Goal: Information Seeking & Learning: Learn about a topic

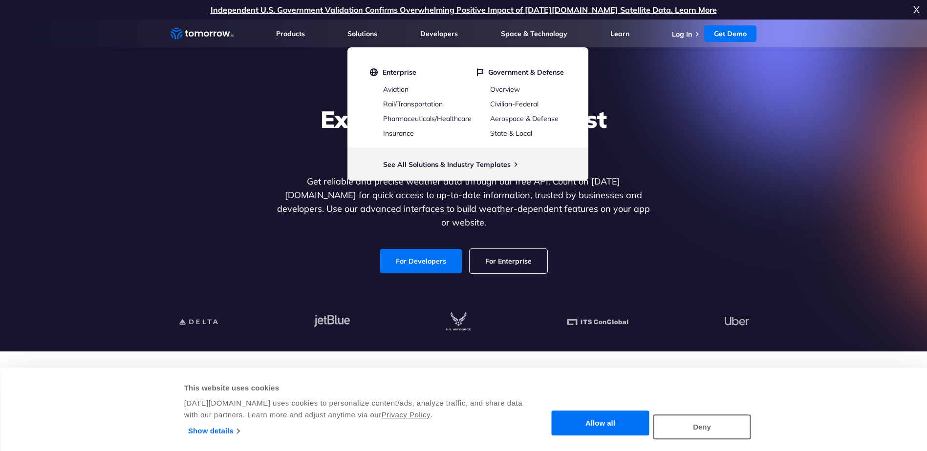
click at [275, 175] on div "Explore the World’s Best Weather API Get reliable and precise weather data thro…" at bounding box center [463, 189] width 377 height 169
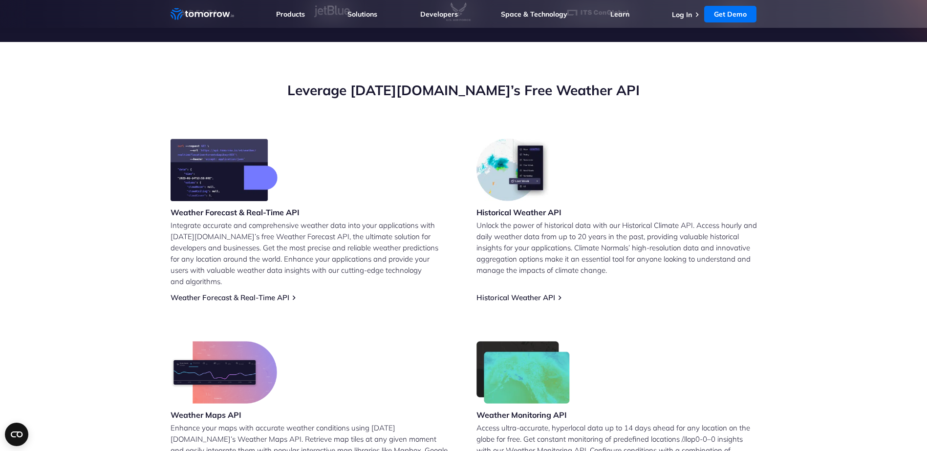
scroll to position [342, 0]
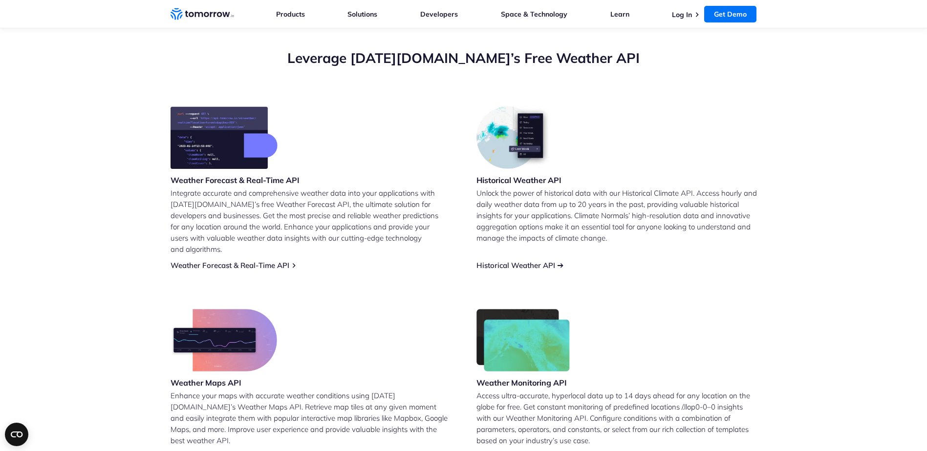
click at [544, 261] on link "Historical Weather API" at bounding box center [515, 265] width 79 height 9
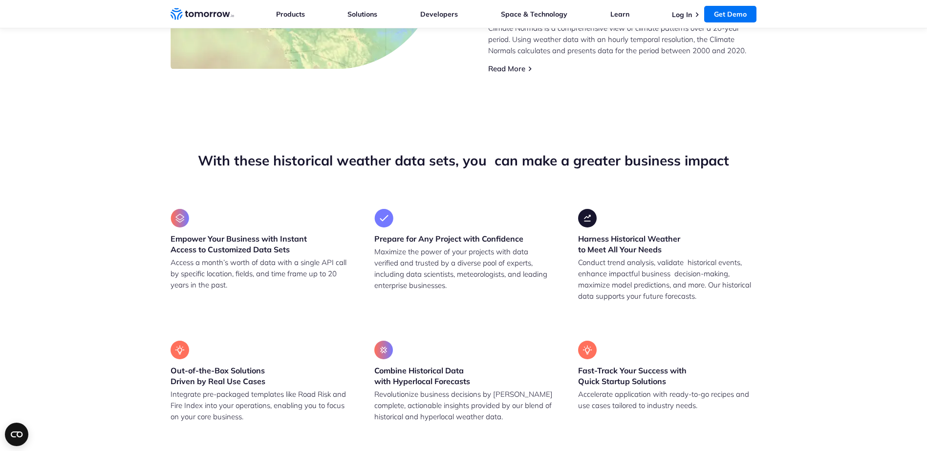
scroll to position [635, 0]
drag, startPoint x: 113, startPoint y: 298, endPoint x: 107, endPoint y: 295, distance: 6.1
click at [113, 298] on section "With these historical weather data sets, you  can make a greater business impac…" at bounding box center [463, 286] width 927 height 349
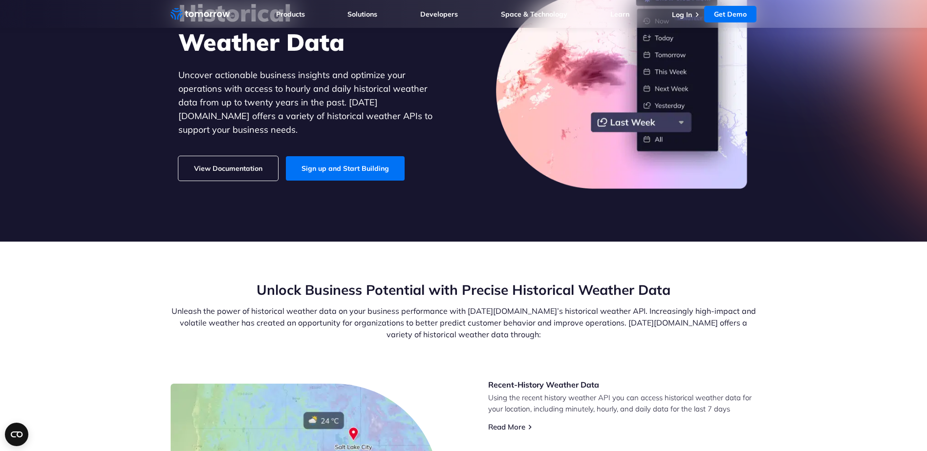
scroll to position [0, 0]
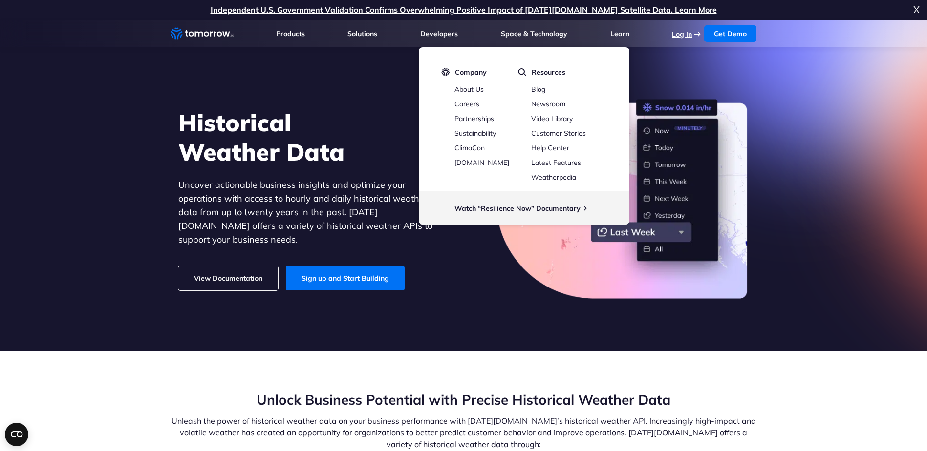
click at [689, 33] on link "Log In" at bounding box center [682, 34] width 20 height 9
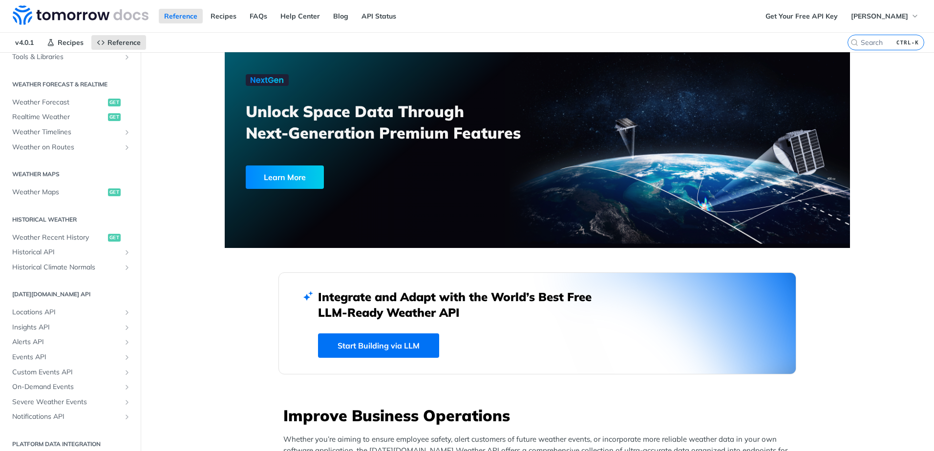
scroll to position [195, 0]
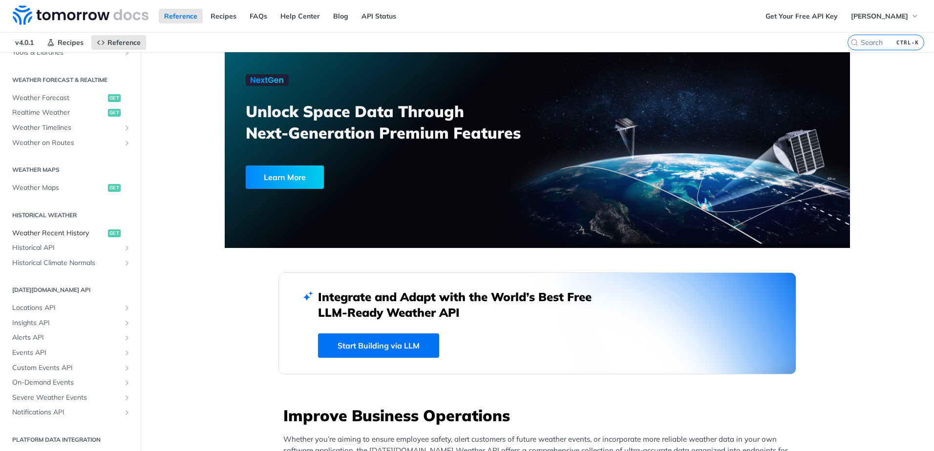
click at [57, 236] on span "Weather Recent History" at bounding box center [58, 234] width 93 height 10
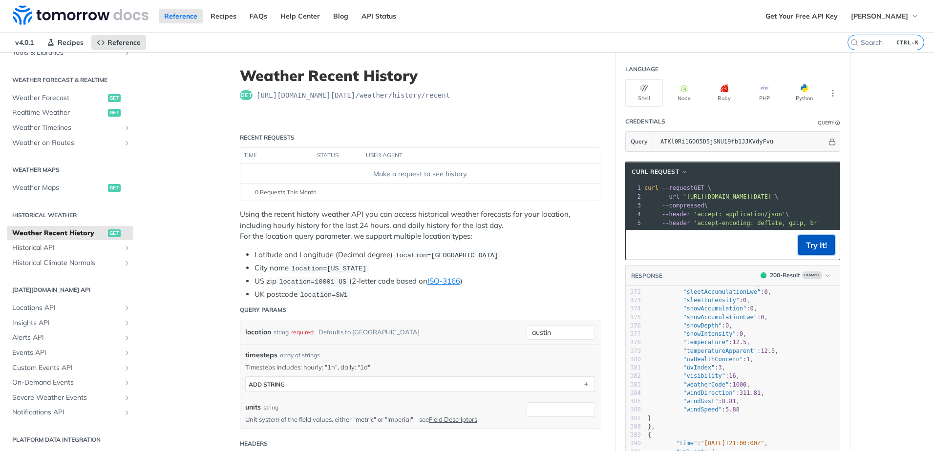
click at [810, 252] on button "Try It!" at bounding box center [816, 245] width 37 height 20
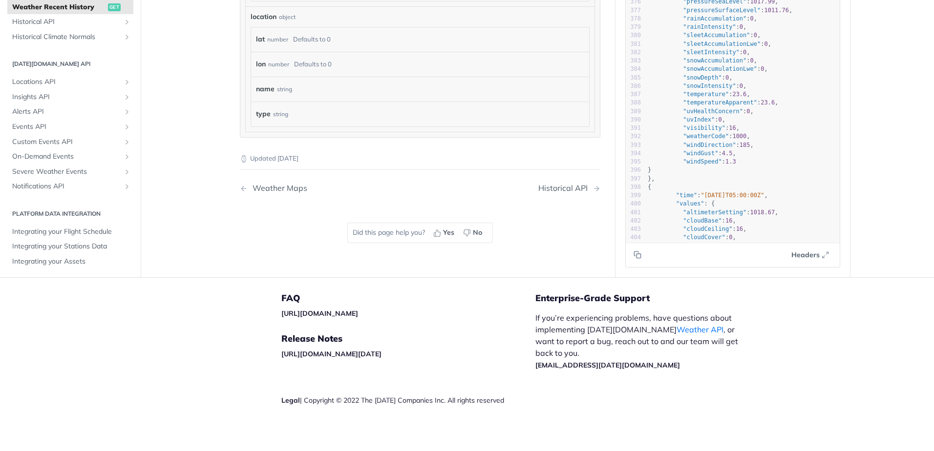
scroll to position [839, 0]
click at [560, 186] on div "Historical API" at bounding box center [565, 187] width 54 height 9
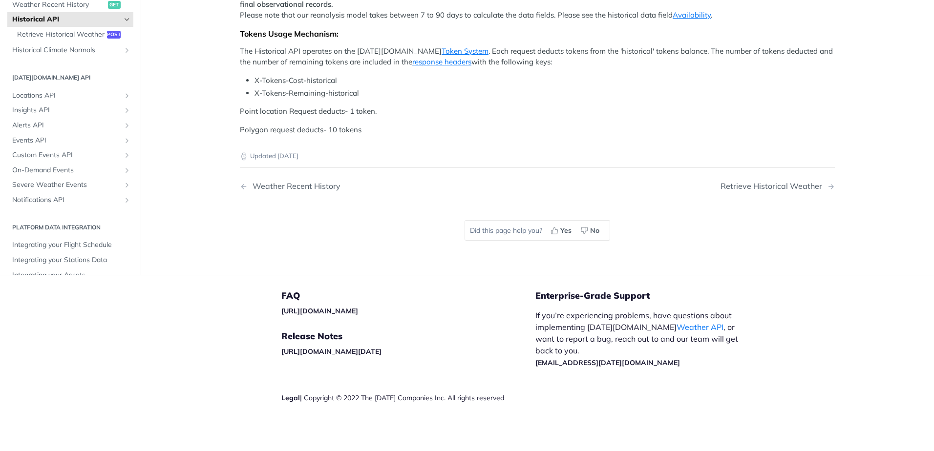
scroll to position [342, 0]
